Goal: Task Accomplishment & Management: Manage account settings

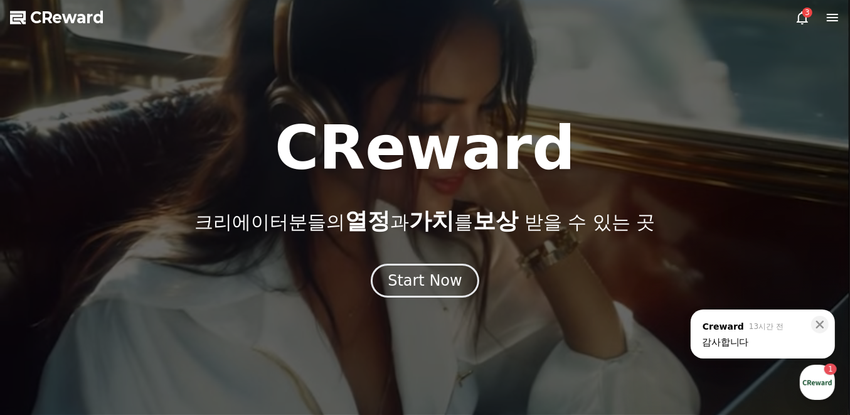
click at [415, 271] on div "Start Now" at bounding box center [425, 280] width 75 height 20
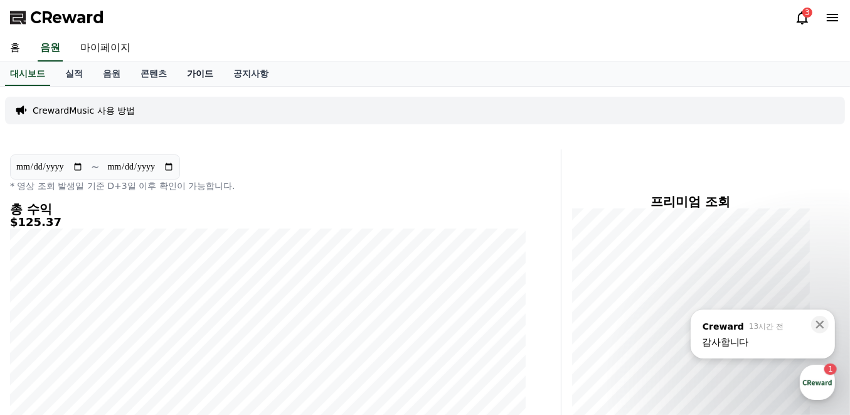
click at [207, 74] on link "가이드" at bounding box center [200, 74] width 46 height 24
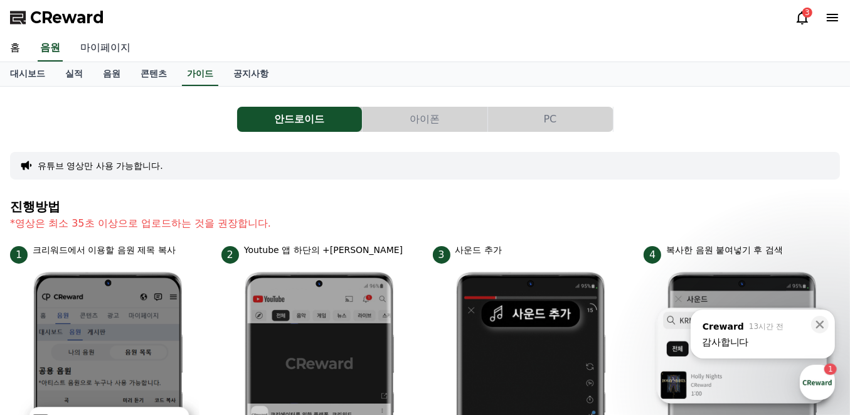
click at [102, 49] on link "마이페이지" at bounding box center [105, 48] width 70 height 26
select select "**********"
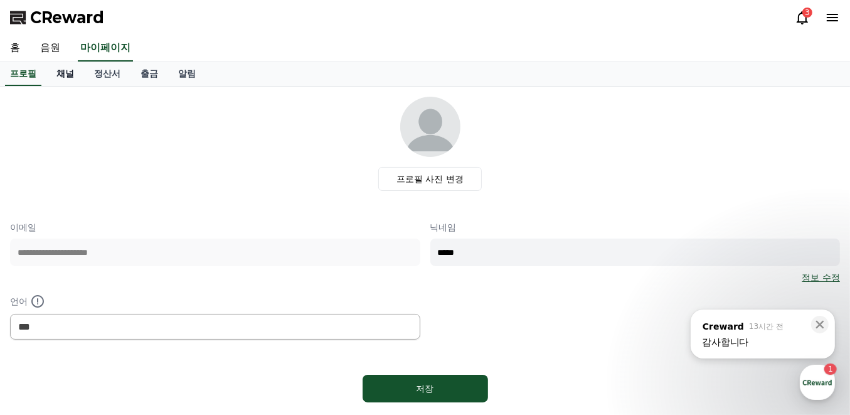
click at [74, 70] on link "채널" at bounding box center [65, 74] width 38 height 24
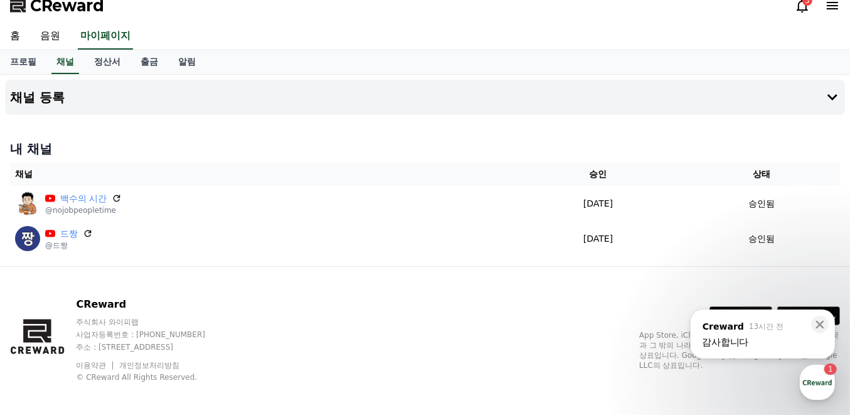
scroll to position [18, 0]
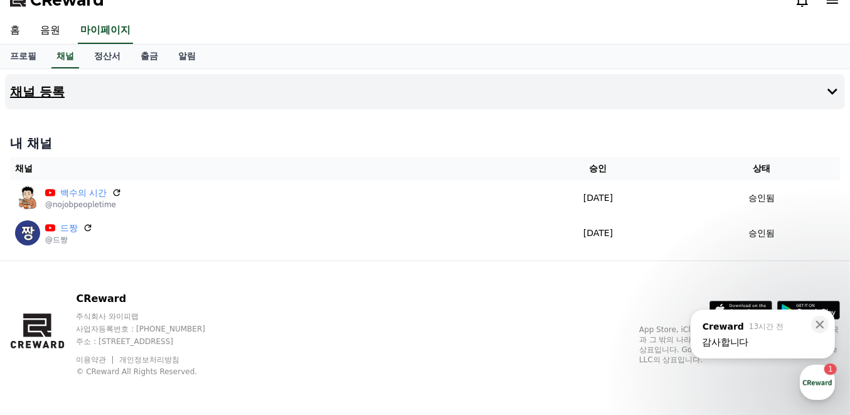
click at [706, 94] on button "채널 등록" at bounding box center [425, 91] width 840 height 35
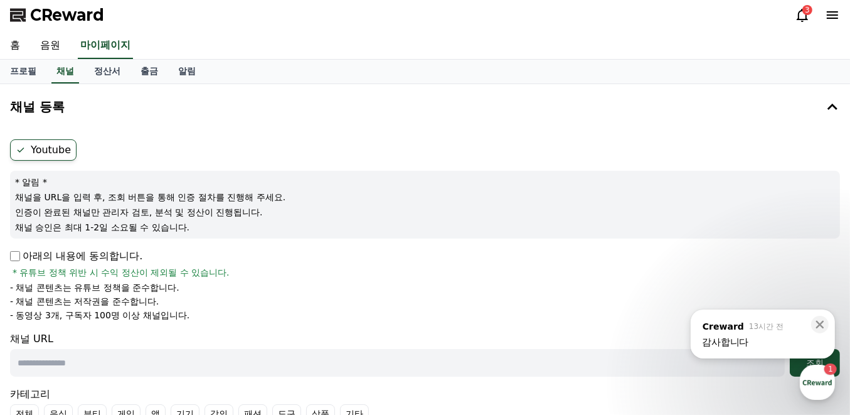
scroll to position [0, 0]
